Goal: Information Seeking & Learning: Learn about a topic

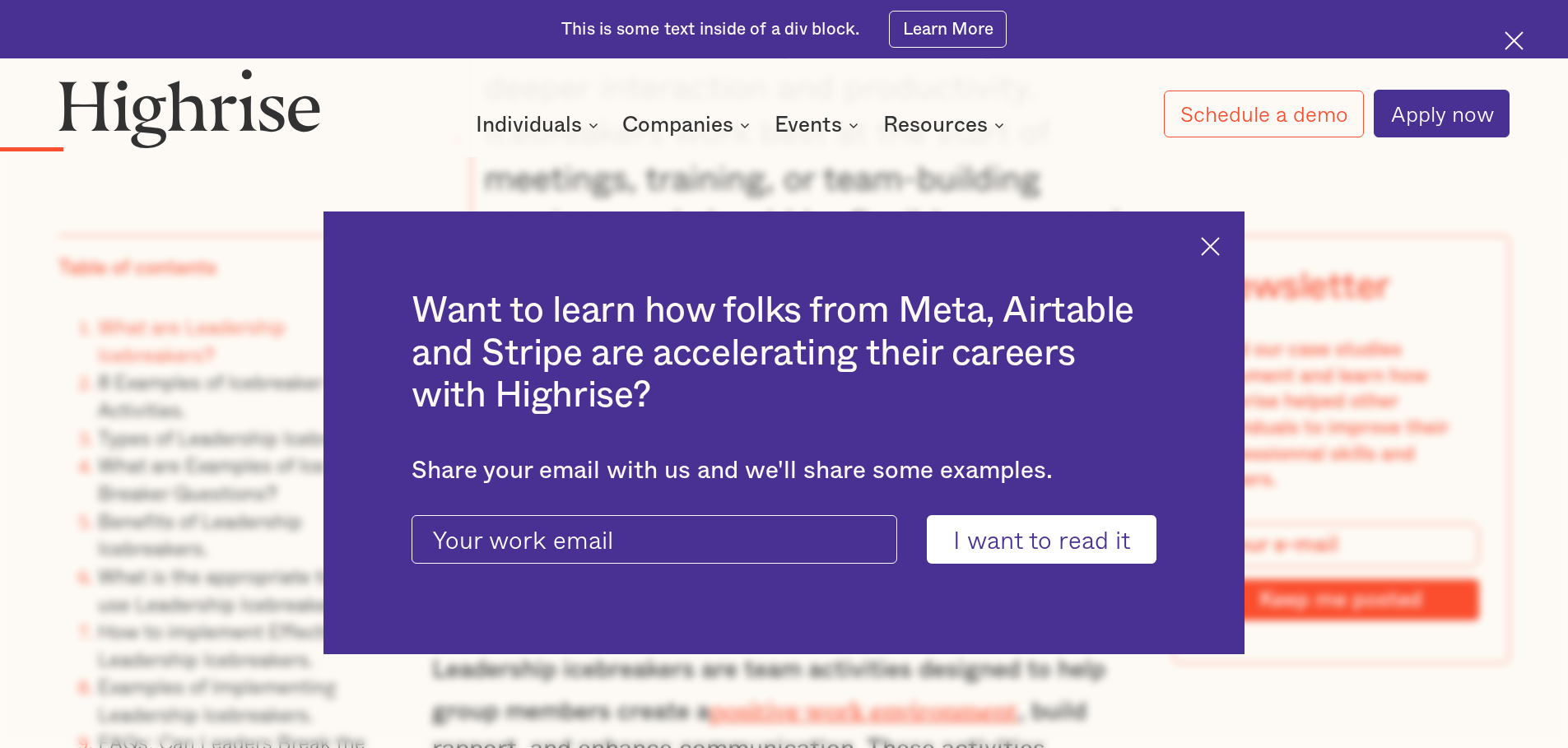
scroll to position [3499, 0]
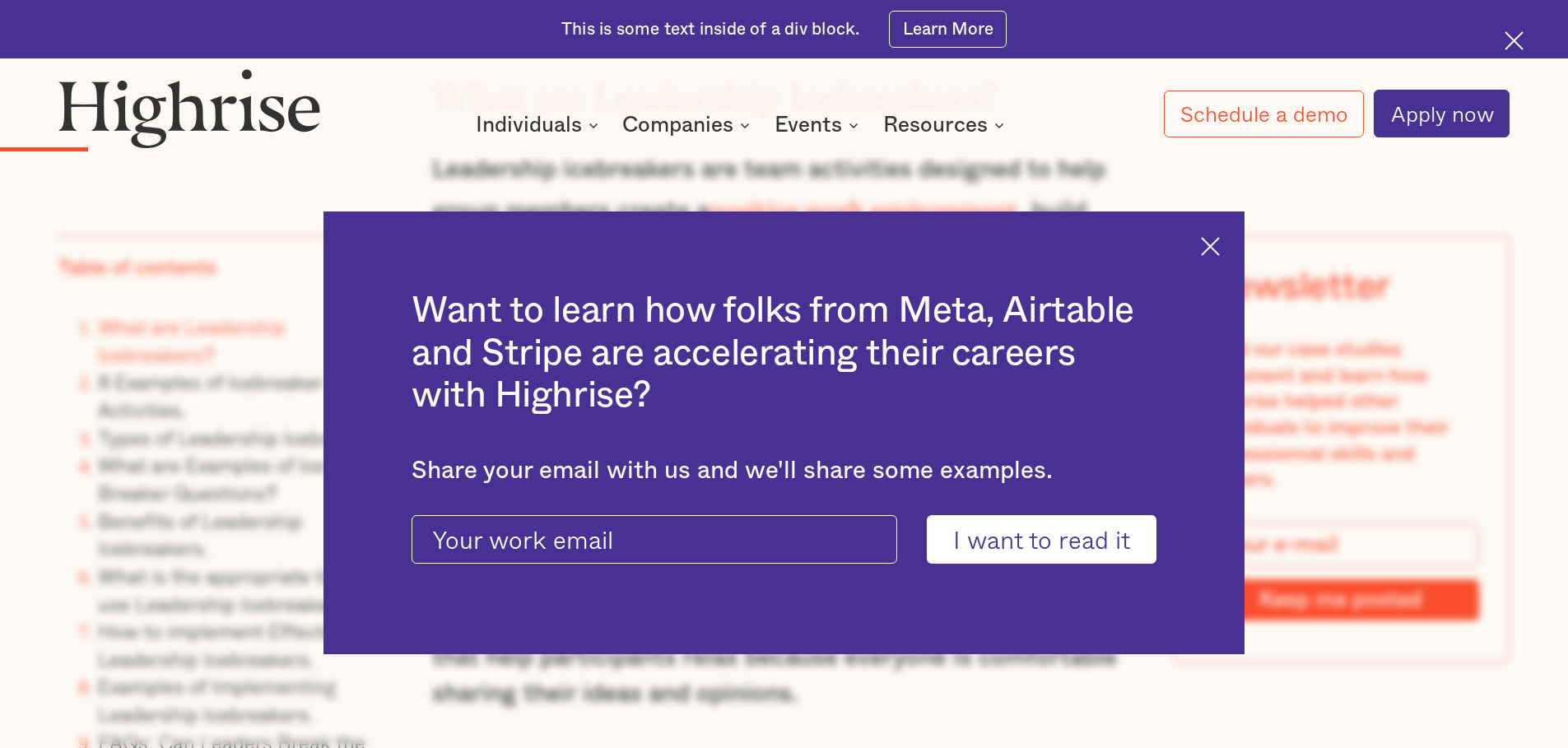
click at [1214, 238] on img at bounding box center [1210, 247] width 19 height 19
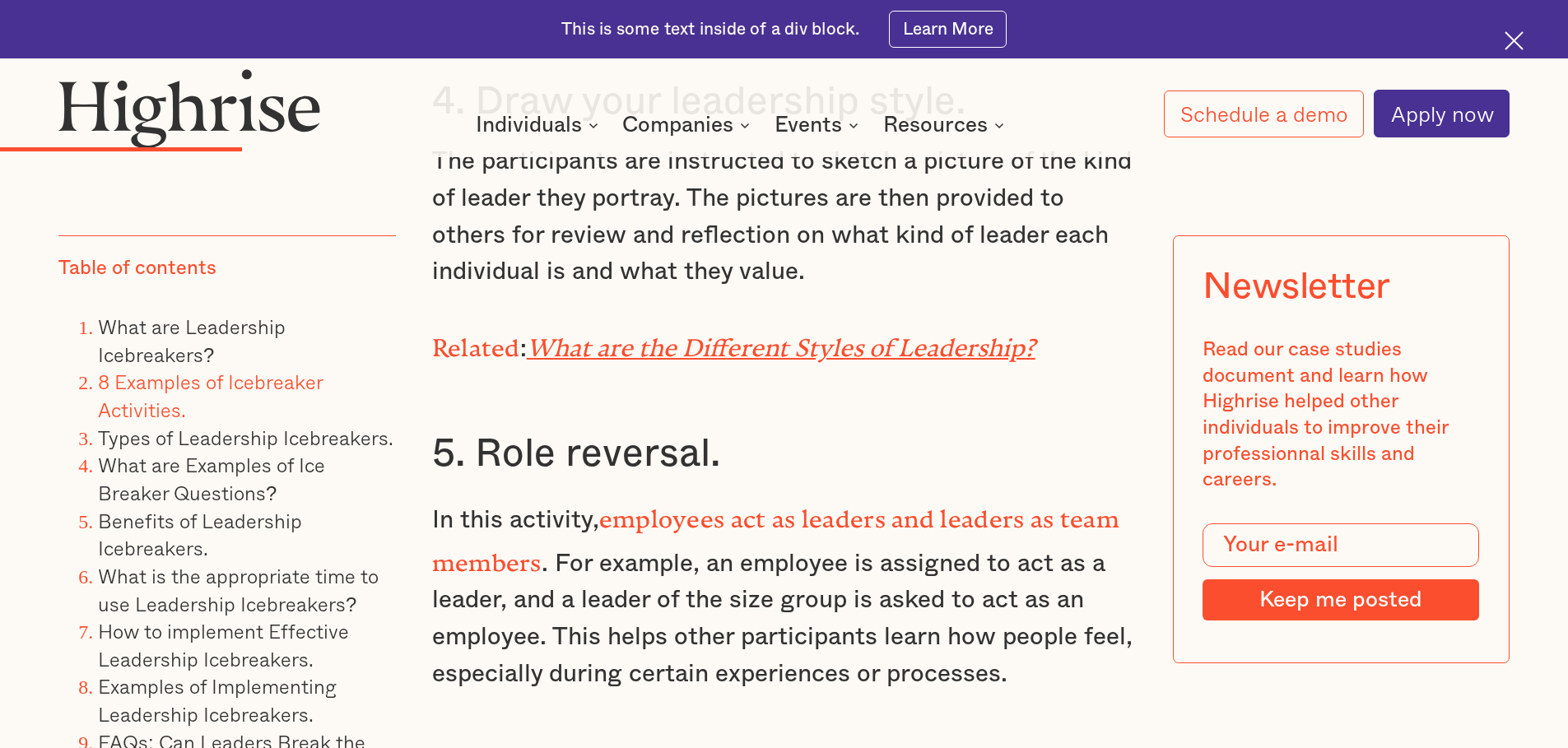
scroll to position [5915, 0]
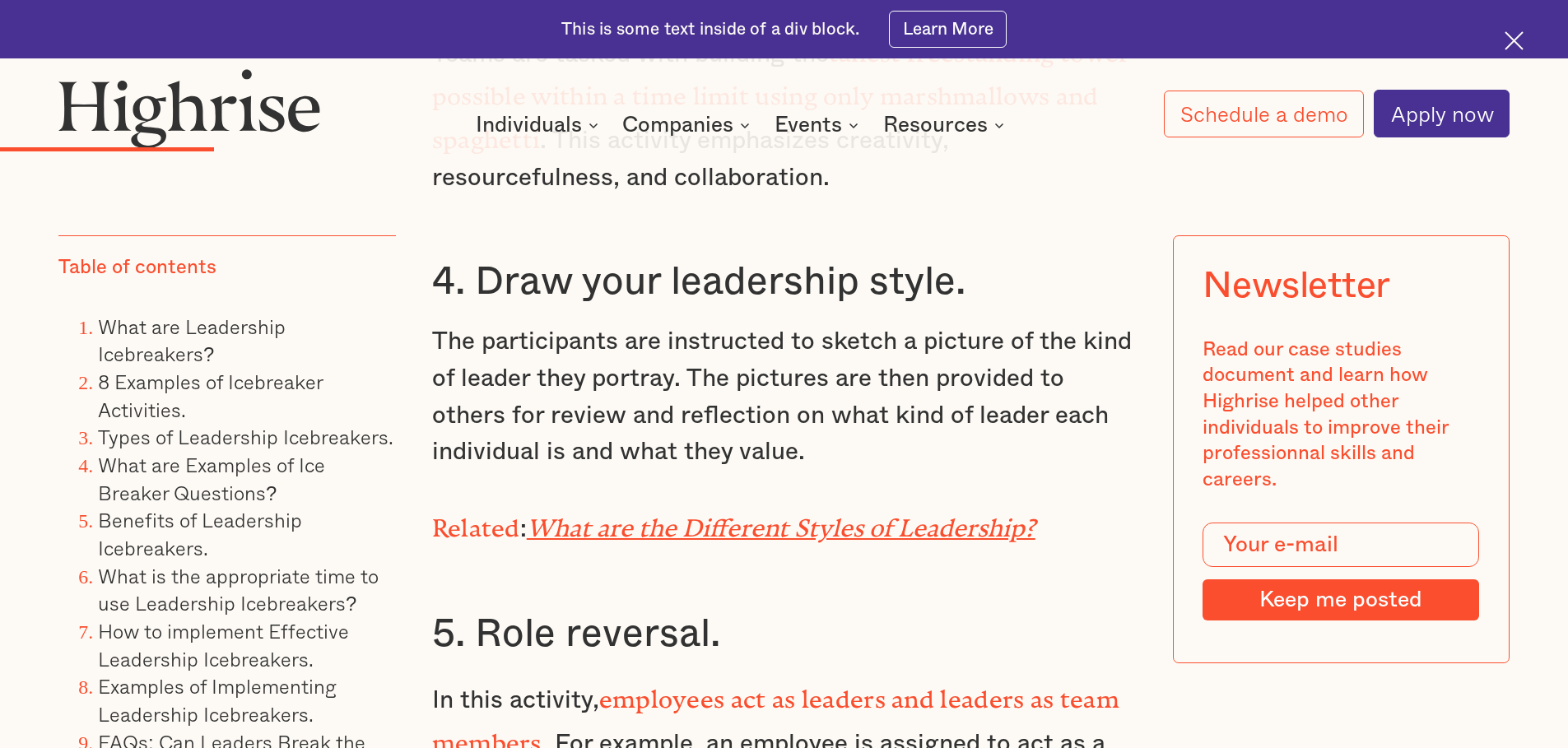
scroll to position [5798, 0]
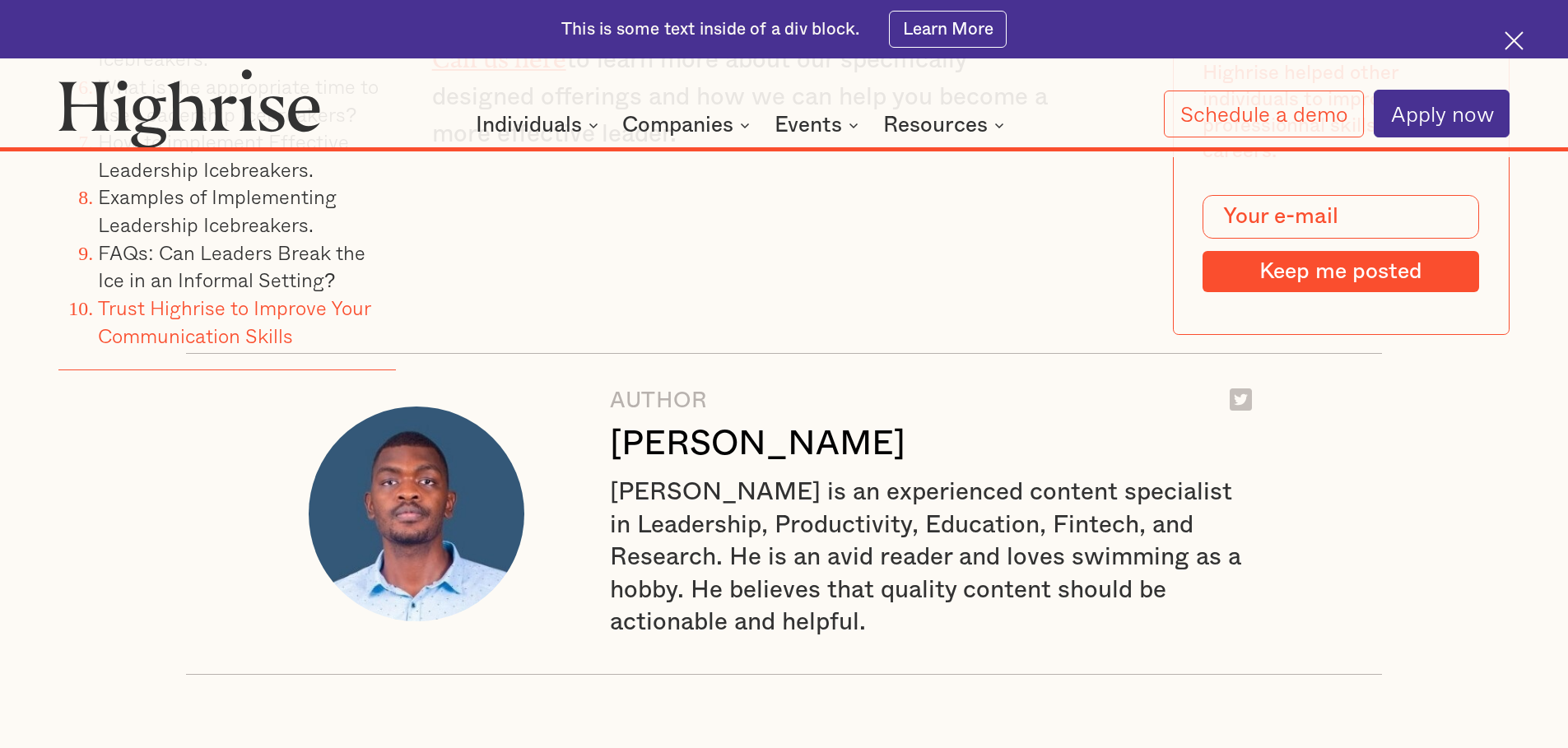
scroll to position [27434, 0]
